Goal: Find specific page/section: Find specific page/section

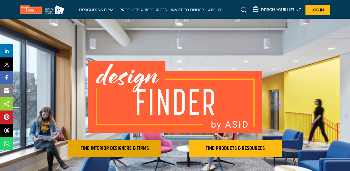
click at [130, 147] on h2 "FIND INTERIOR DESIGNERS & FIRMS" at bounding box center [115, 149] width 90 height 7
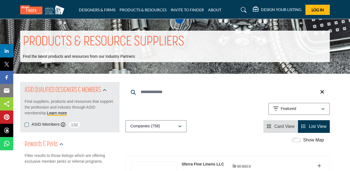
click at [169, 94] on input "Search Keyword" at bounding box center [227, 92] width 205 height 13
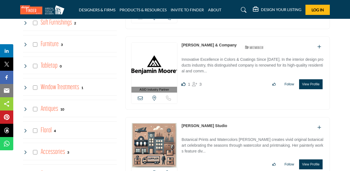
scroll to position [833, 0]
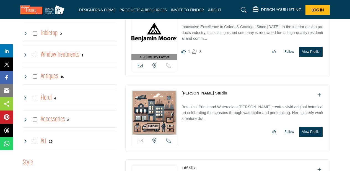
type input "******"
click at [199, 91] on link "[PERSON_NAME] Studio" at bounding box center [205, 93] width 46 height 4
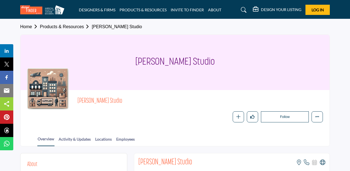
click at [27, 26] on link "Home" at bounding box center [30, 26] width 20 height 5
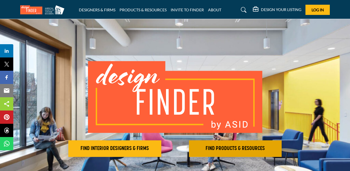
click at [240, 147] on h2 "FIND PRODUCTS & RESOURCES" at bounding box center [236, 149] width 90 height 7
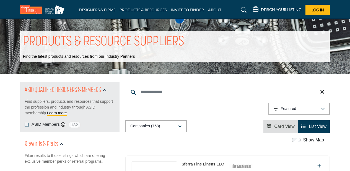
click at [157, 89] on input "Search Keyword" at bounding box center [227, 92] width 205 height 13
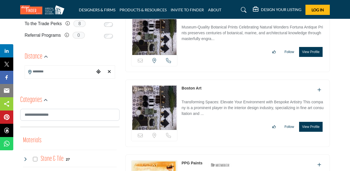
scroll to position [167, 0]
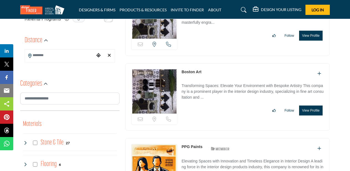
type input "**********"
click at [196, 72] on link "Boston Art" at bounding box center [192, 72] width 20 height 4
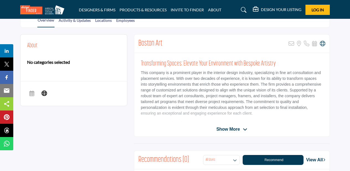
scroll to position [118, 0]
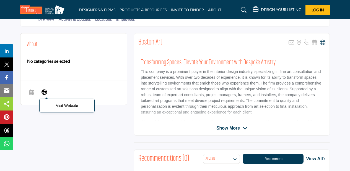
click at [60, 105] on p "Visit Website" at bounding box center [66, 106] width 49 height 8
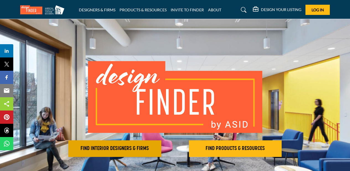
click at [123, 147] on h2 "FIND INTERIOR DESIGNERS & FIRMS" at bounding box center [115, 149] width 90 height 7
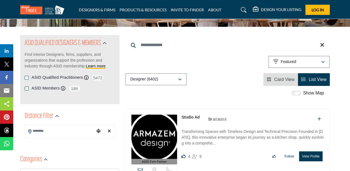
scroll to position [48, 0]
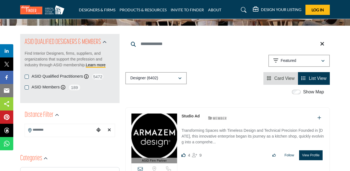
click at [180, 76] on div "button" at bounding box center [180, 78] width 4 height 5
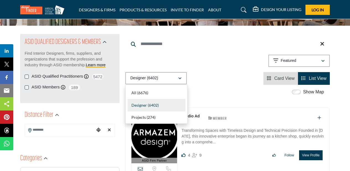
click at [163, 105] on div "Designer (6402)" at bounding box center [157, 105] width 58 height 12
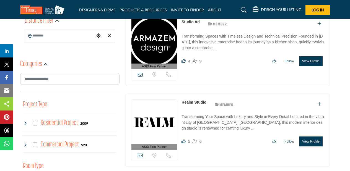
scroll to position [168, 0]
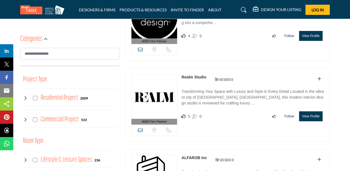
click at [156, 95] on img at bounding box center [154, 97] width 46 height 44
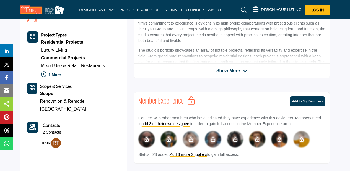
scroll to position [226, 0]
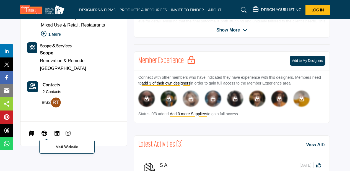
click at [62, 143] on p "Visit Website" at bounding box center [66, 147] width 49 height 8
